Goal: Task Accomplishment & Management: Use online tool/utility

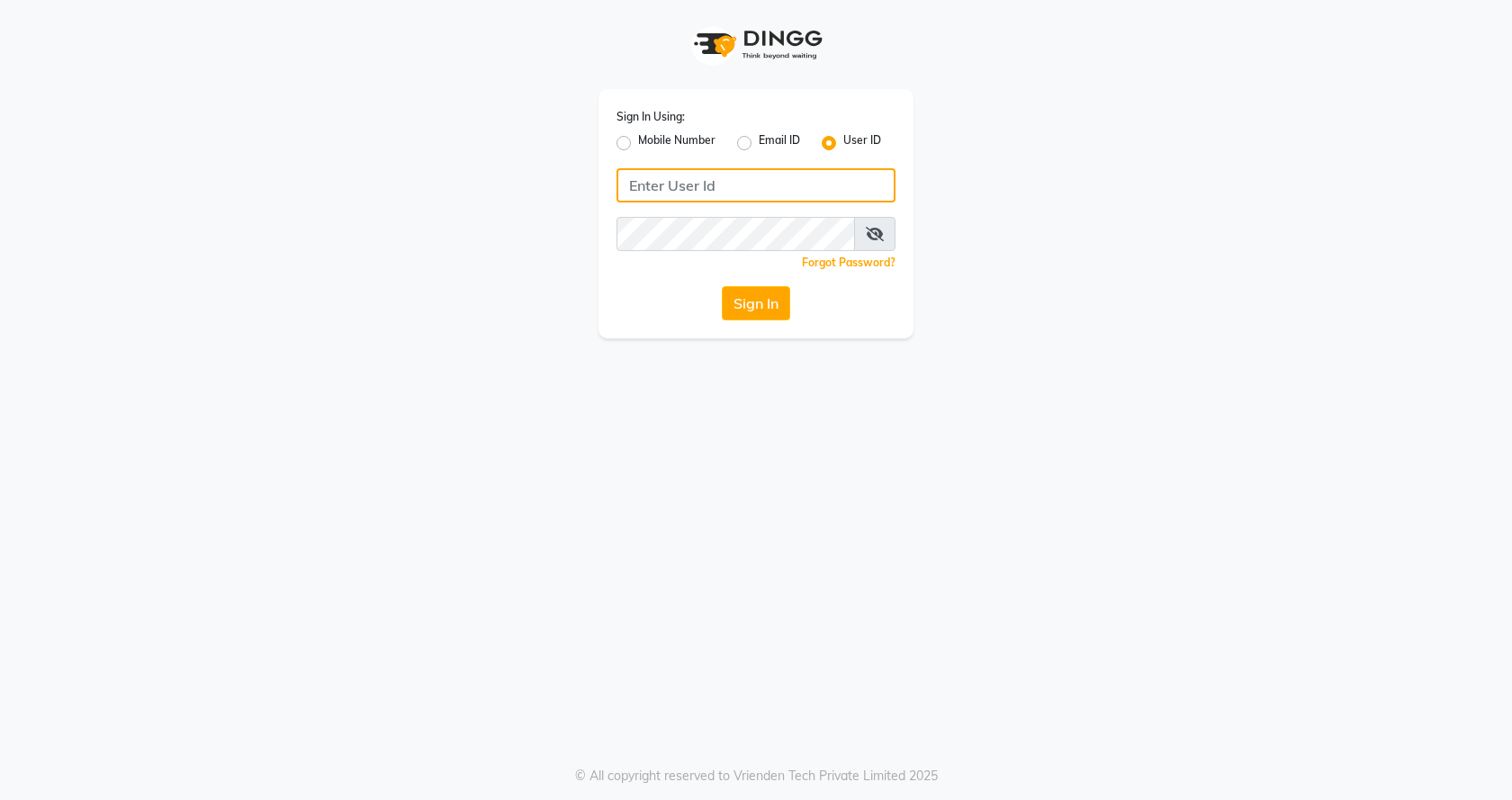
type input "7888023491"
click at [631, 144] on div "Mobile Number" at bounding box center [666, 143] width 99 height 21
click at [638, 144] on label "Mobile Number" at bounding box center [676, 143] width 77 height 21
click at [638, 144] on input "Mobile Number" at bounding box center [643, 138] width 12 height 12
radio input "true"
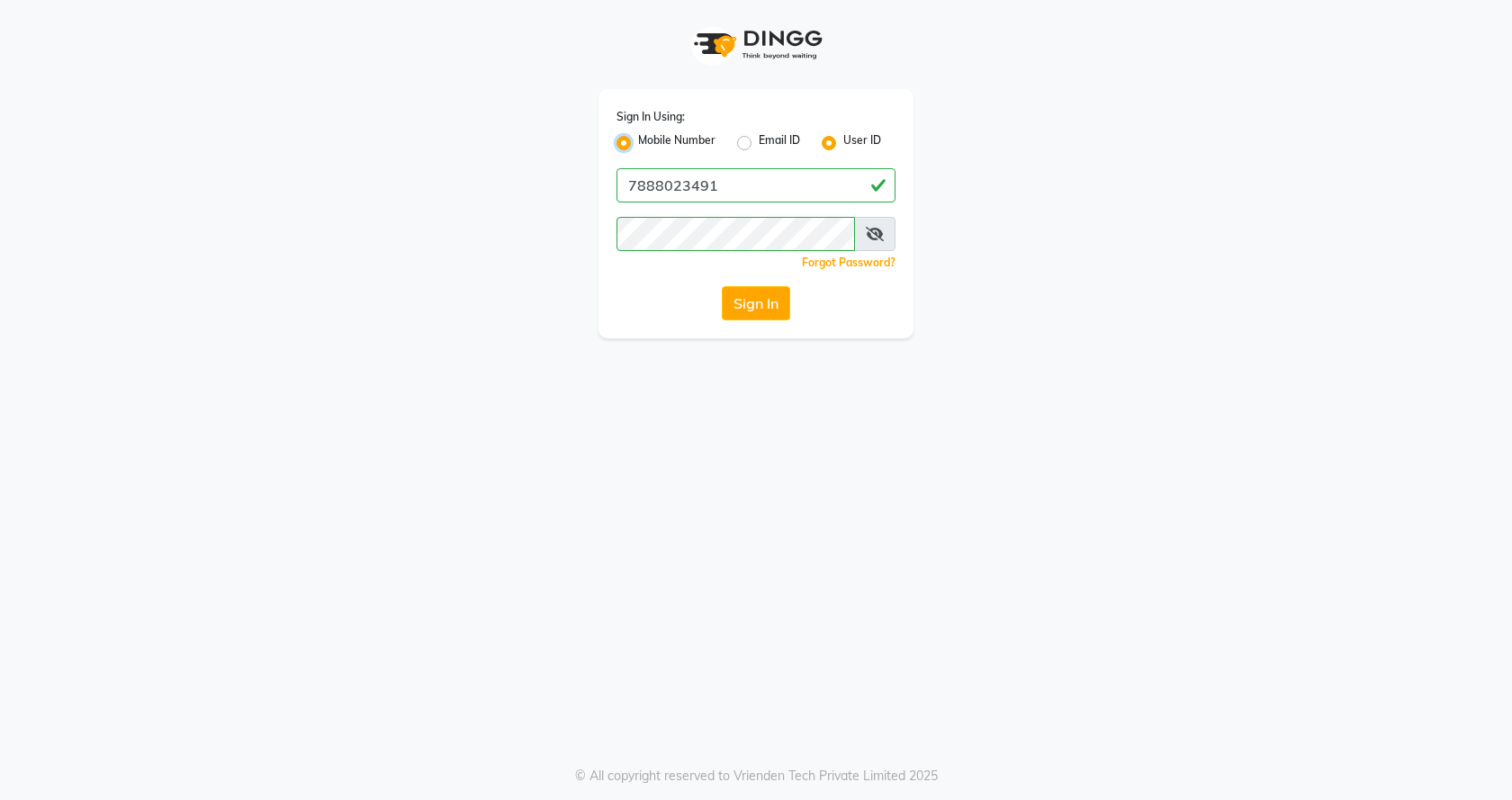
radio input "false"
click at [754, 189] on input "Username" at bounding box center [786, 185] width 219 height 34
type input "7888023491"
click at [772, 304] on button "Sign In" at bounding box center [756, 303] width 68 height 34
